Goal: Navigation & Orientation: Understand site structure

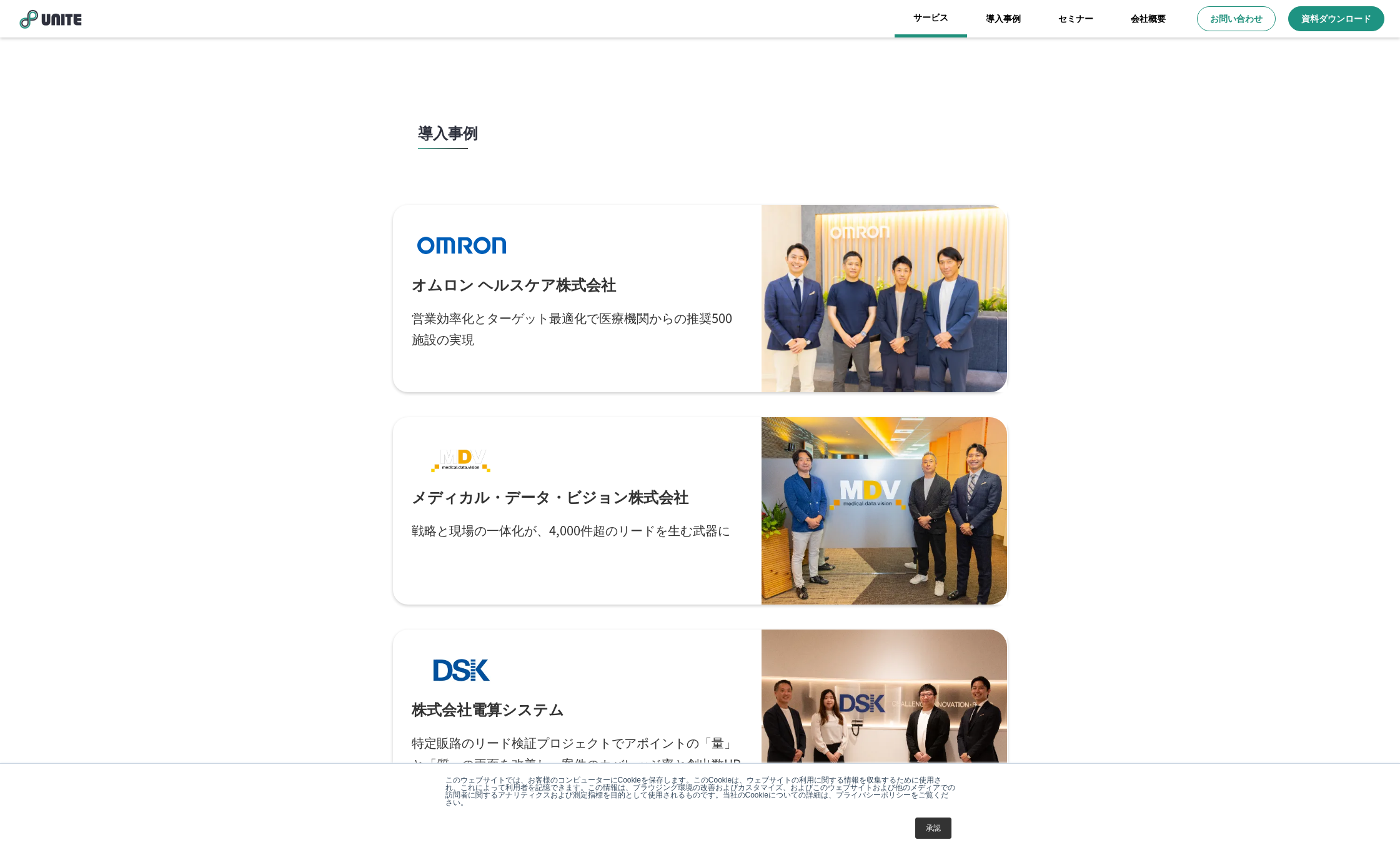
click at [952, 16] on link "サービス" at bounding box center [931, 18] width 72 height 37
click at [48, 8] on img at bounding box center [50, 19] width 69 height 21
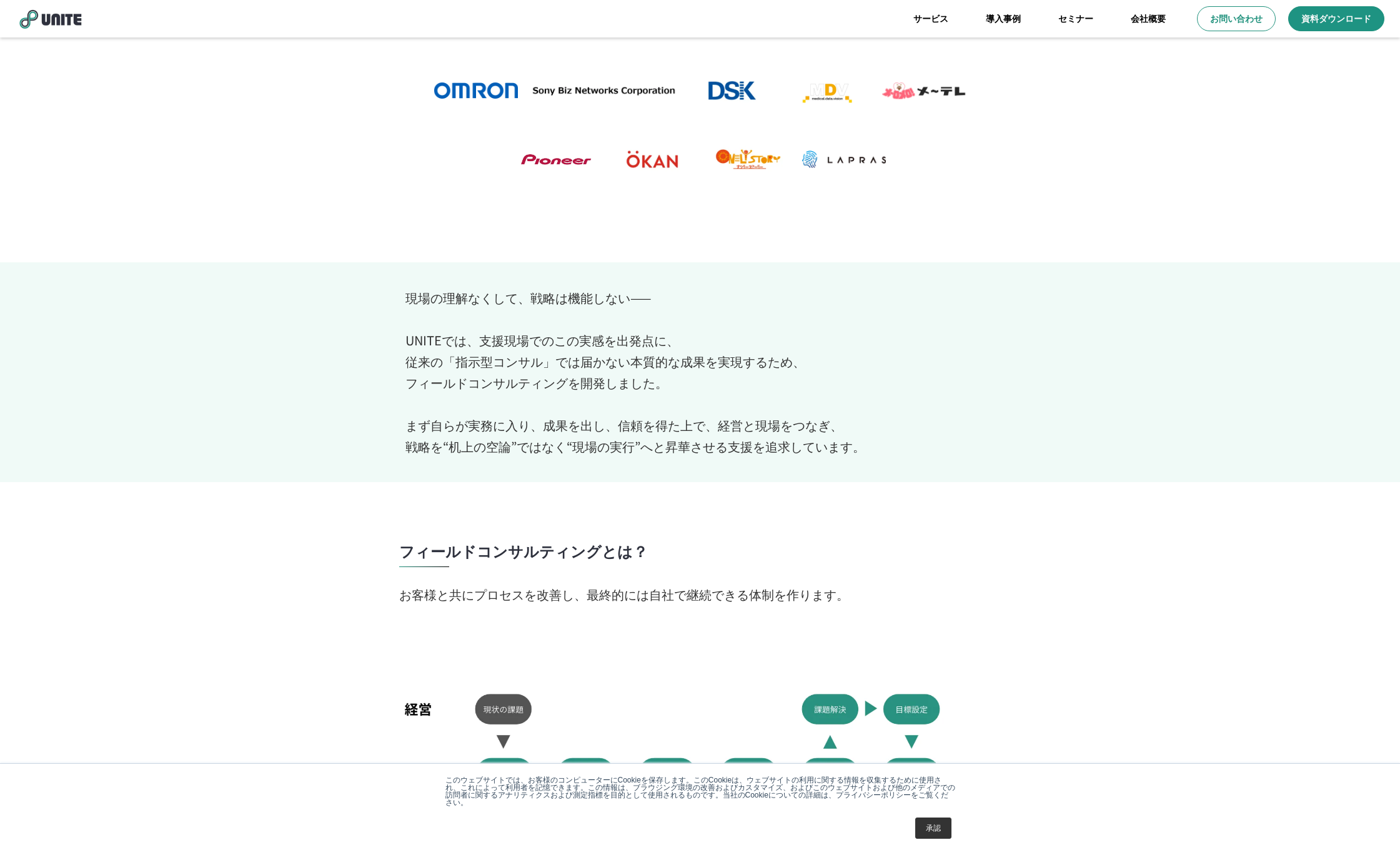
scroll to position [199, 0]
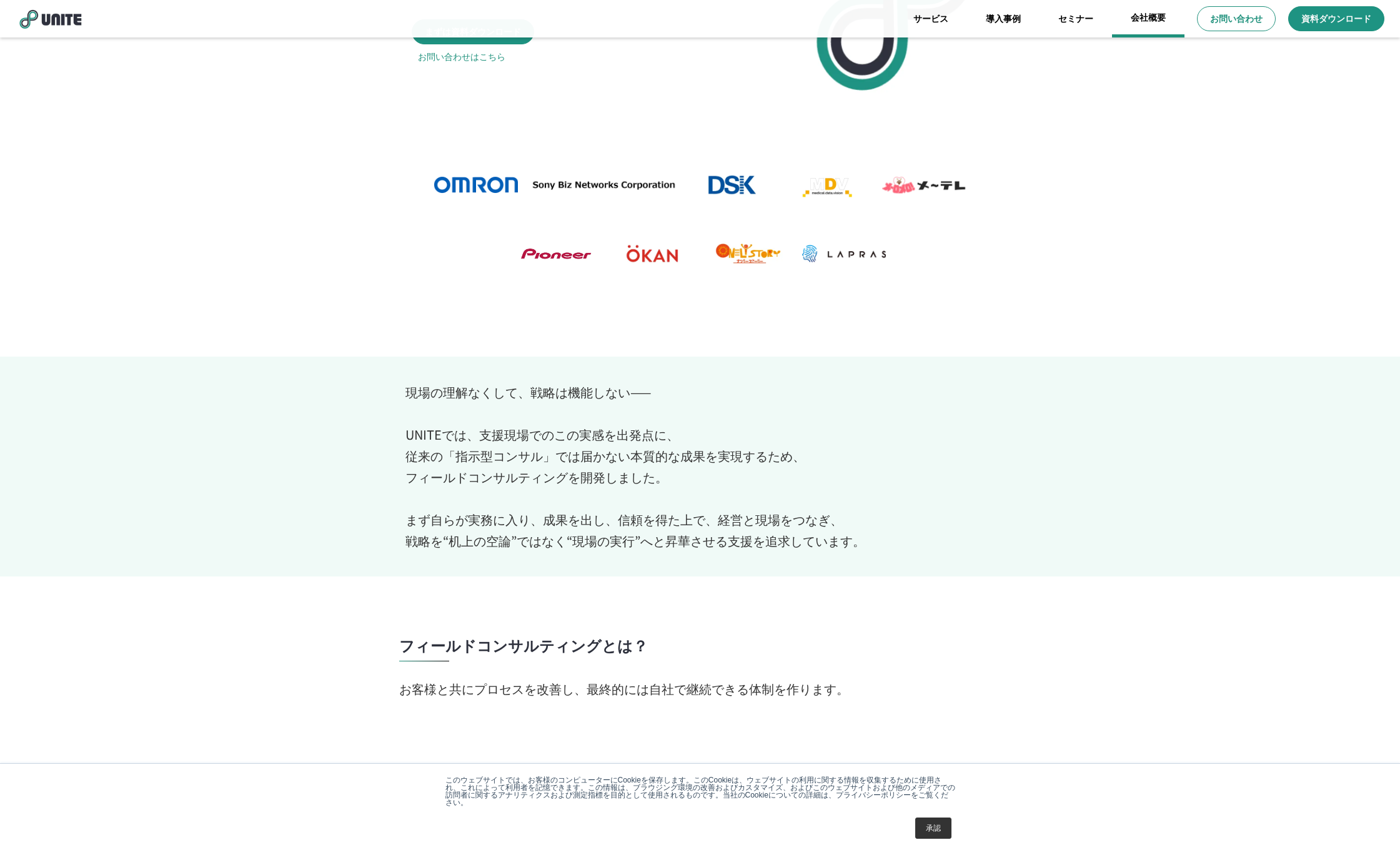
click at [1162, 13] on link "会社概要" at bounding box center [1148, 18] width 72 height 37
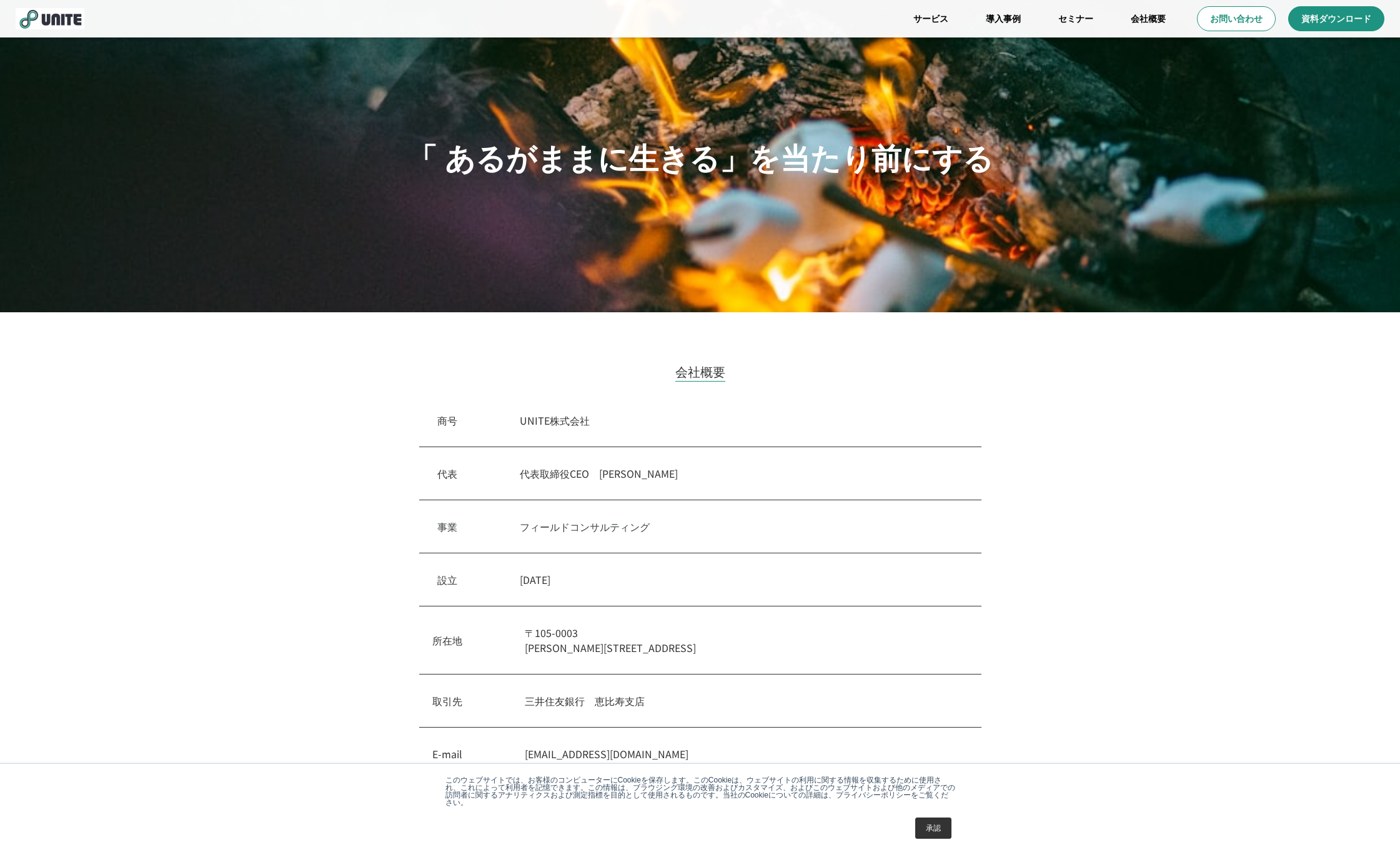
click at [50, 15] on img at bounding box center [50, 19] width 69 height 21
